Goal: Entertainment & Leisure: Consume media (video, audio)

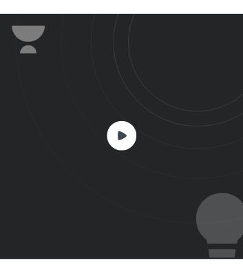
scroll to position [457, 452]
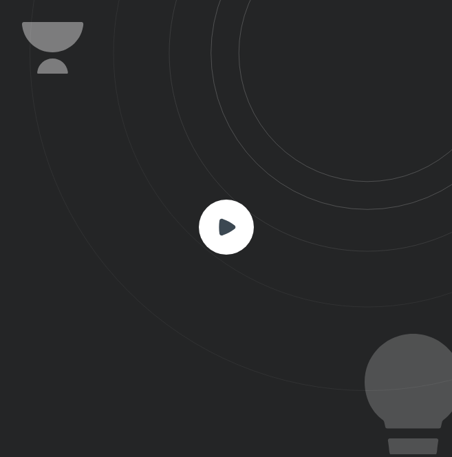
click at [233, 234] on rect at bounding box center [226, 227] width 55 height 55
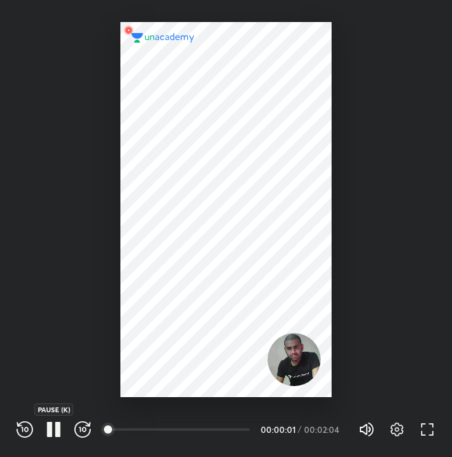
click at [58, 432] on icon "button" at bounding box center [58, 429] width 6 height 15
drag, startPoint x: 352, startPoint y: 426, endPoint x: 282, endPoint y: 429, distance: 69.6
click at [282, 429] on div "REWIND (J) PLAY (K) FORWARD (L) 00:24 00:00:02 / 00:02:04 Volume (M) 100% Setti…" at bounding box center [226, 429] width 419 height 21
click at [46, 429] on icon "button" at bounding box center [53, 429] width 17 height 17
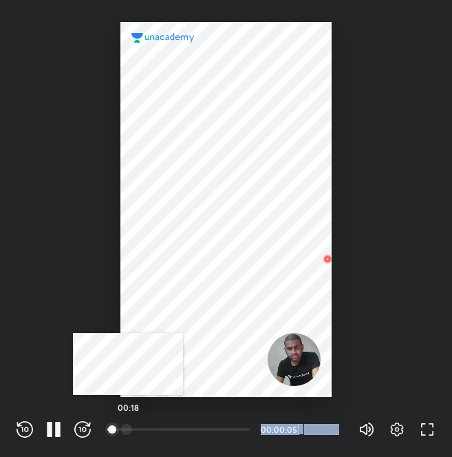
click at [128, 426] on div at bounding box center [126, 429] width 11 height 11
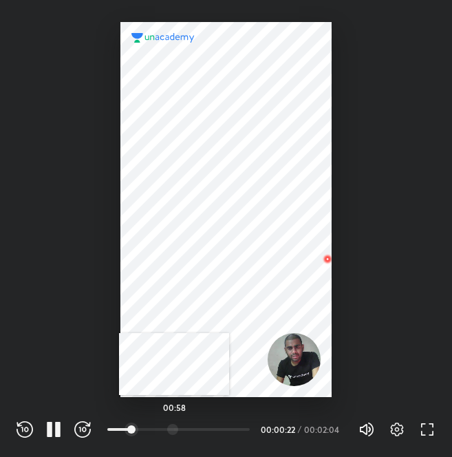
click at [174, 426] on div at bounding box center [172, 429] width 11 height 11
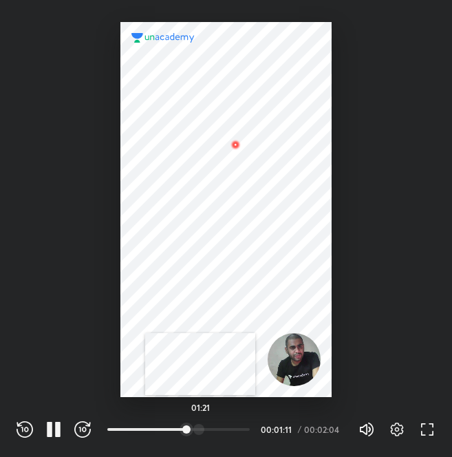
click at [200, 426] on div at bounding box center [199, 429] width 11 height 11
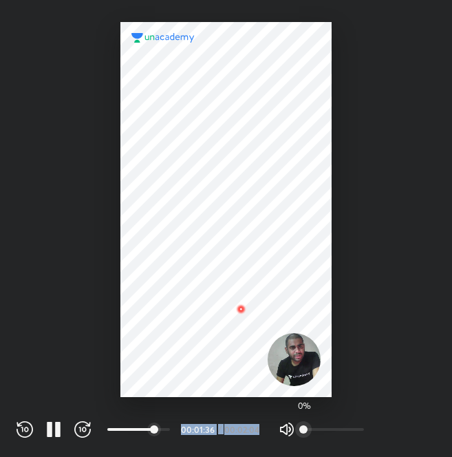
click at [368, 430] on div "Volume (M) 0%" at bounding box center [327, 429] width 96 height 21
